Goal: Task Accomplishment & Management: Manage account settings

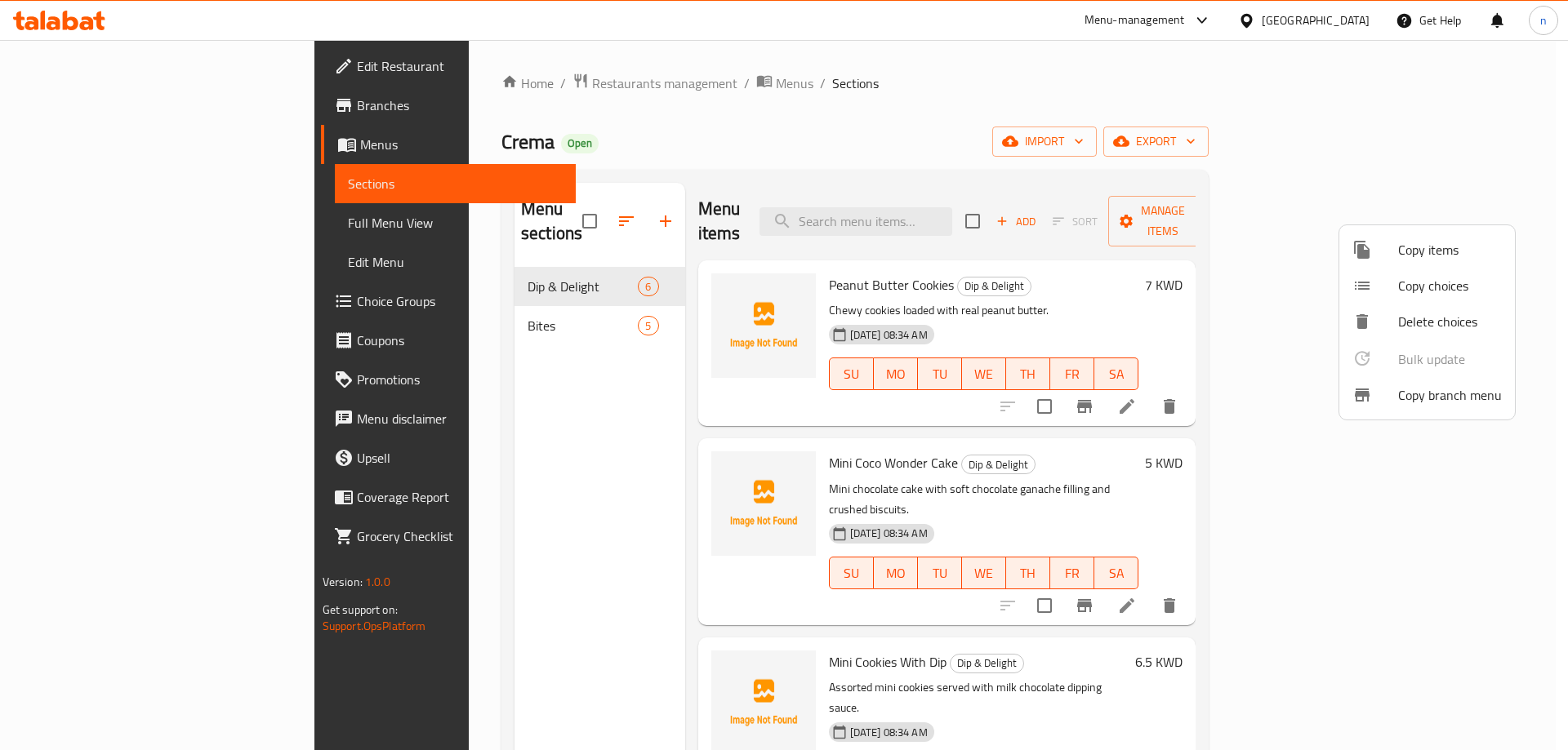
click at [364, 307] on div at bounding box center [784, 375] width 1568 height 750
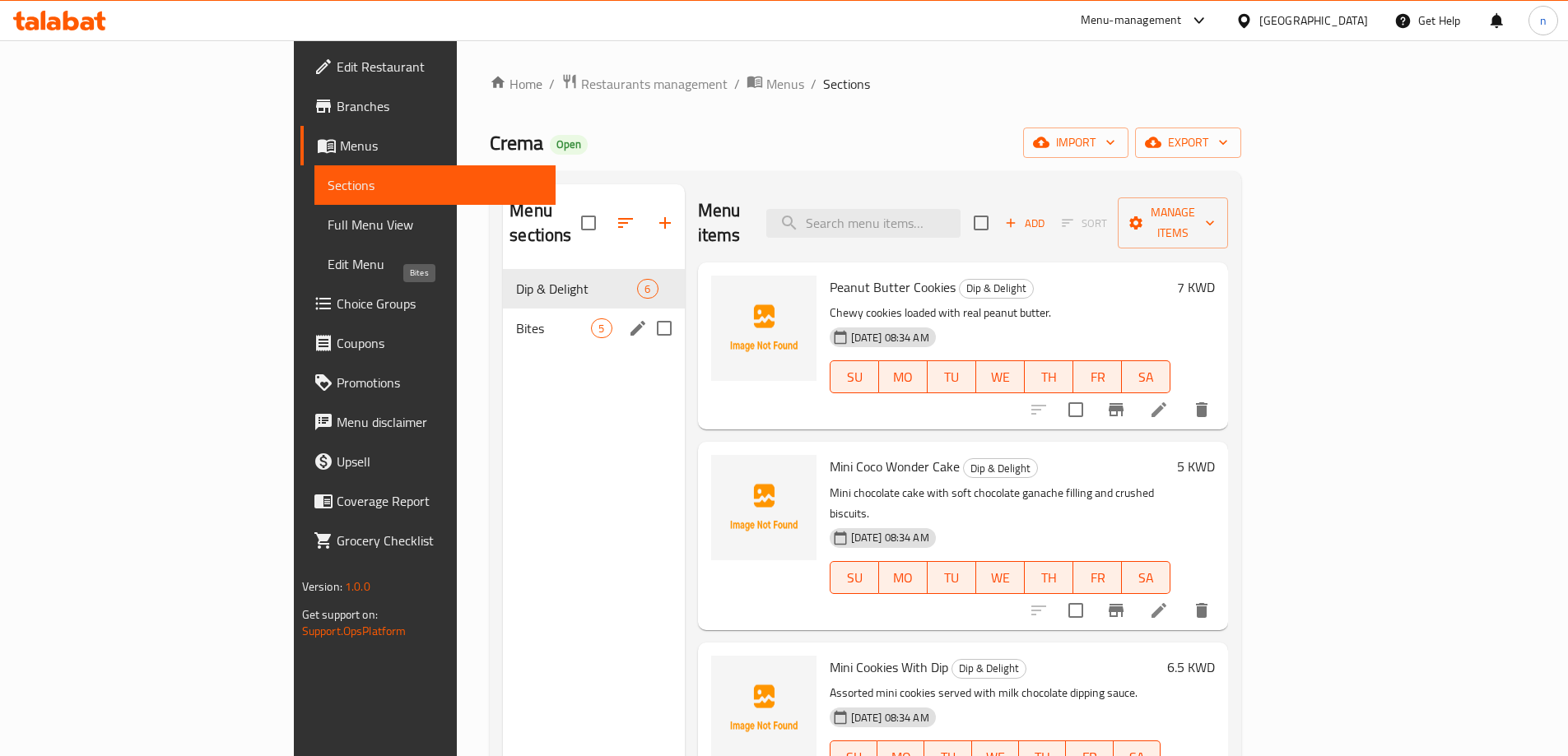
click at [516, 319] on span "Bites" at bounding box center [553, 329] width 75 height 20
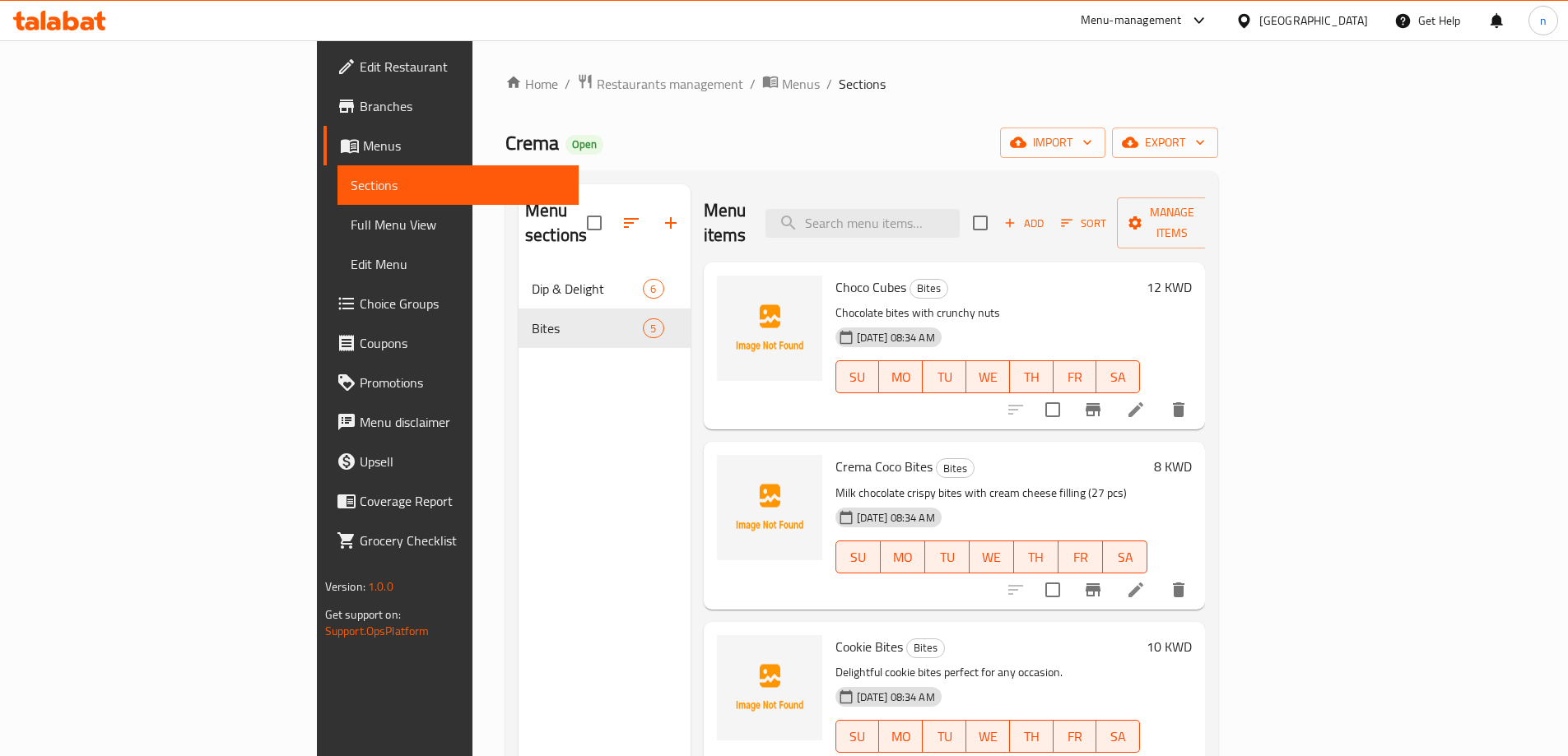
click at [68, 28] on icon at bounding box center [70, 21] width 16 height 20
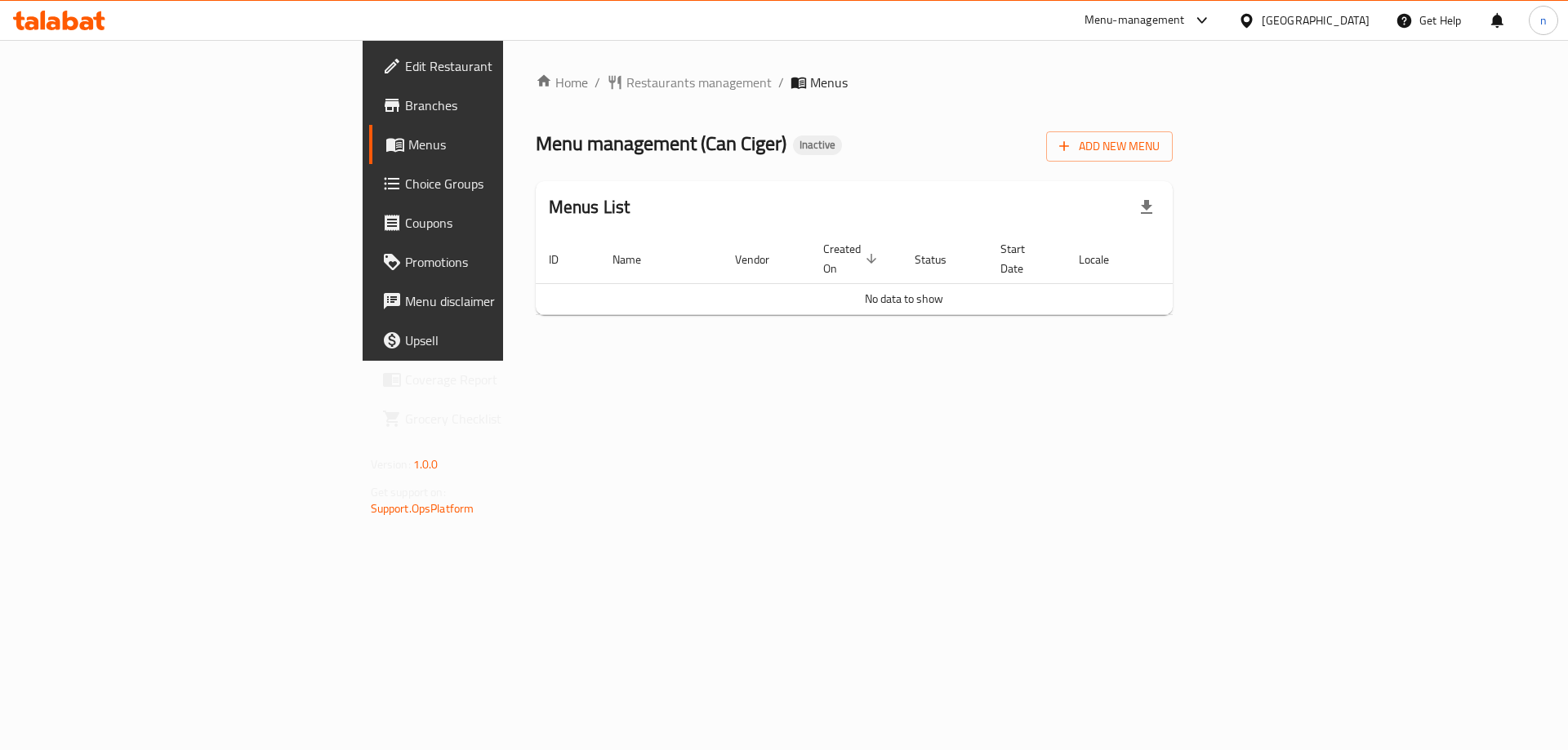
click at [405, 70] on span "Edit Restaurant" at bounding box center [508, 66] width 207 height 20
